Goal: Navigation & Orientation: Go to known website

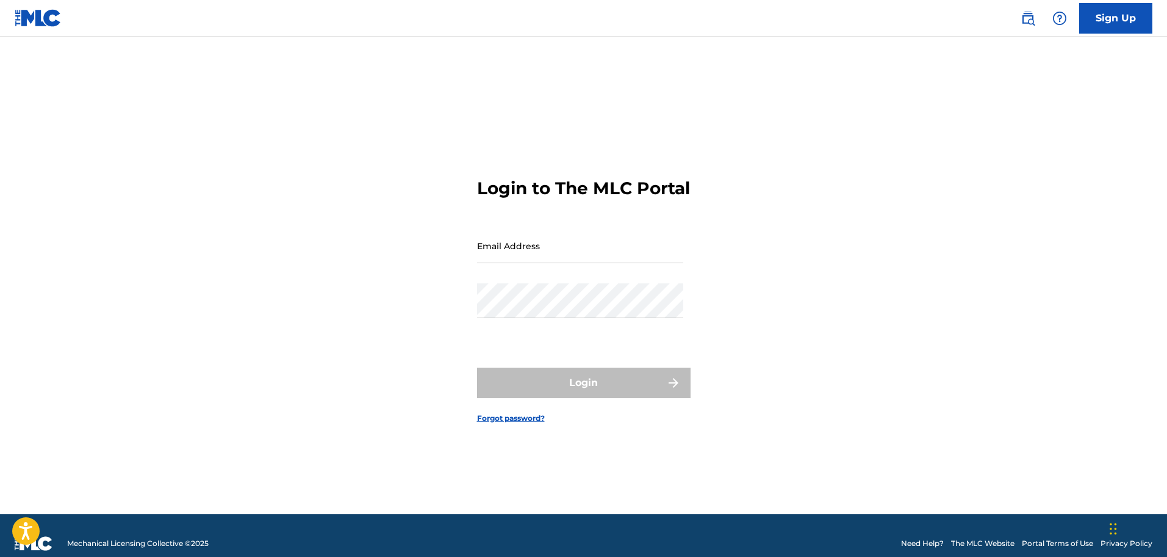
click at [585, 256] on input "Email Address" at bounding box center [580, 245] width 206 height 35
type input "[EMAIL_ADDRESS][DOMAIN_NAME]"
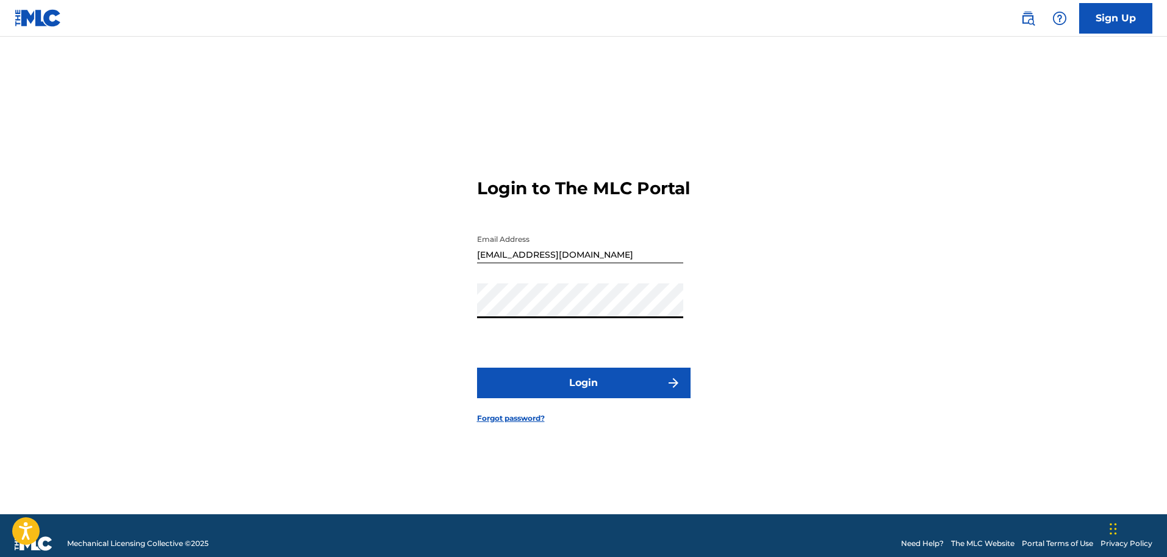
click at [615, 388] on button "Login" at bounding box center [584, 382] width 214 height 31
